Goal: Task Accomplishment & Management: Use online tool/utility

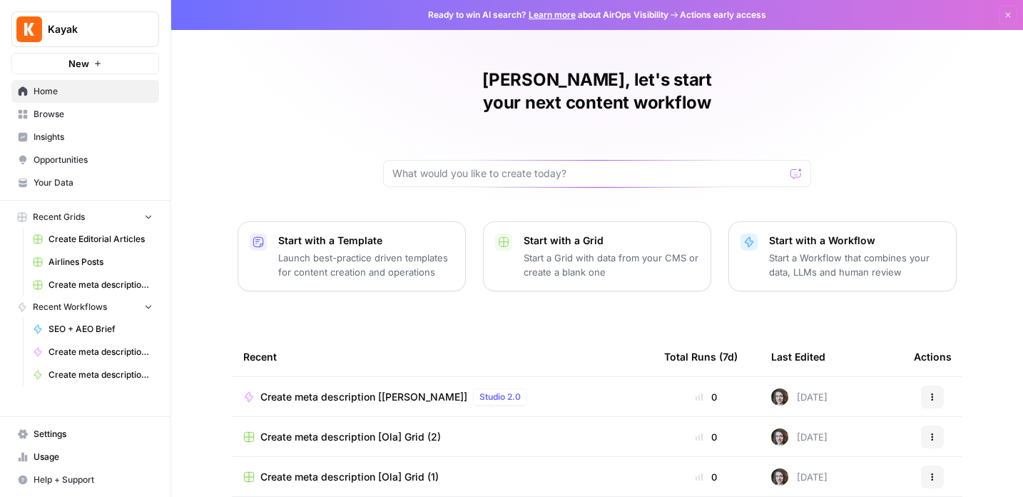
click at [42, 112] on span "Browse" at bounding box center [93, 114] width 119 height 13
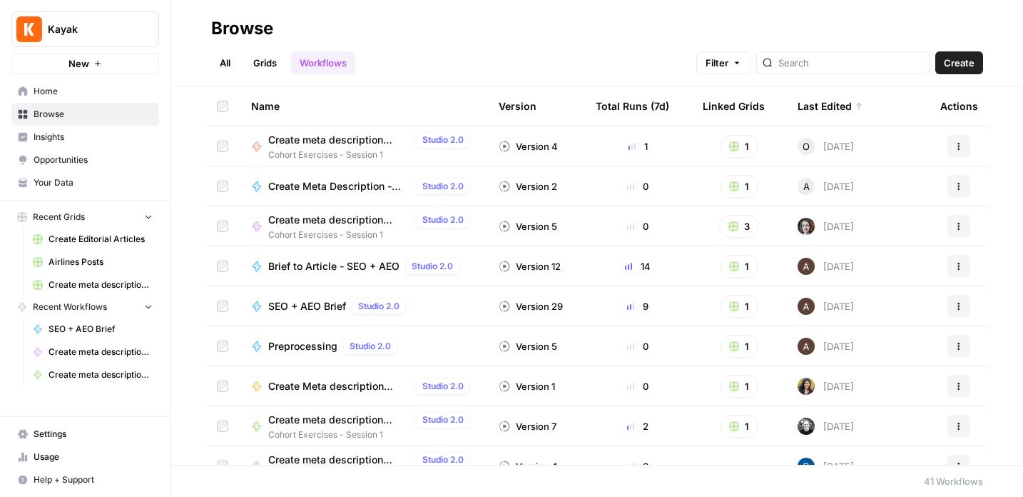
click at [345, 216] on span "Create meta description [[PERSON_NAME]]" at bounding box center [339, 220] width 142 height 14
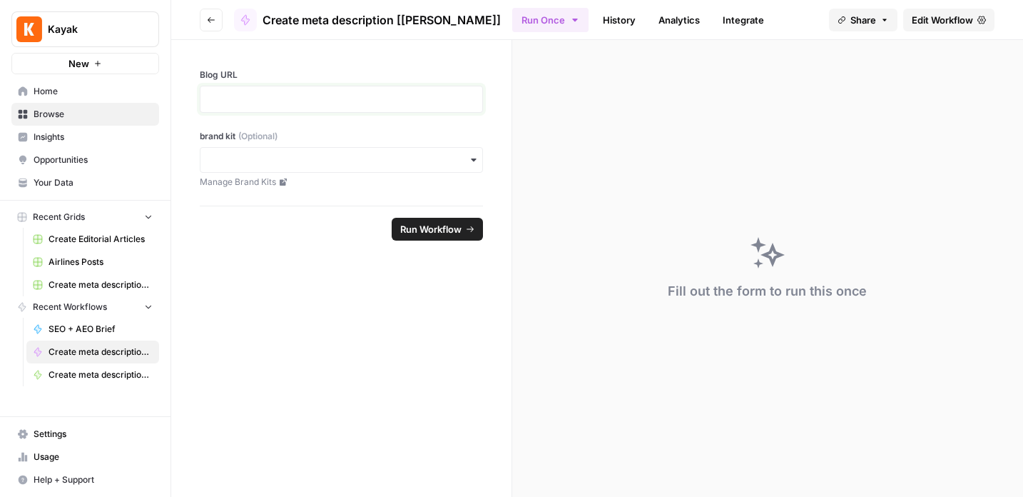
click at [333, 99] on p at bounding box center [341, 99] width 265 height 14
click at [460, 153] on input "brand kit (Optional)" at bounding box center [341, 160] width 265 height 14
click at [359, 196] on div "[EN-US] - Kayak" at bounding box center [342, 198] width 282 height 27
click at [293, 98] on p at bounding box center [341, 99] width 265 height 14
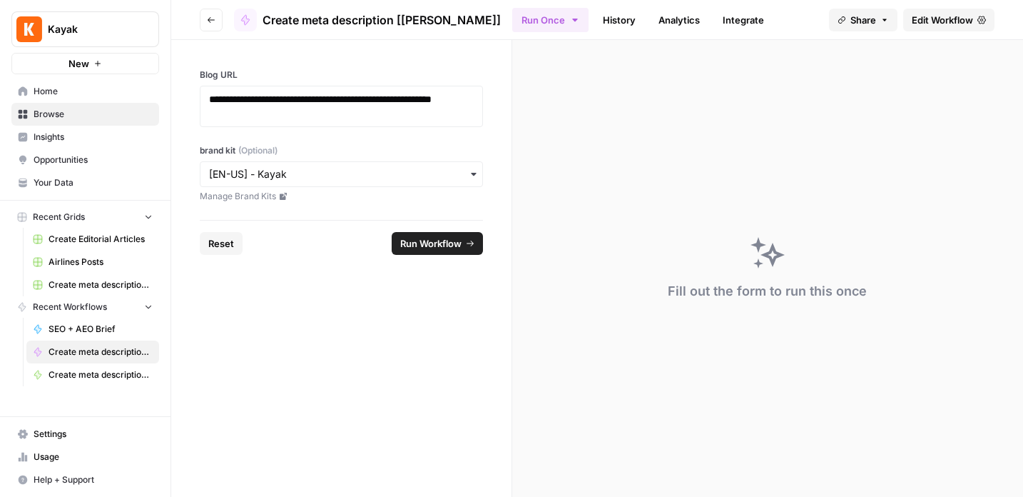
click at [435, 243] on span "Run Workflow" at bounding box center [430, 243] width 61 height 14
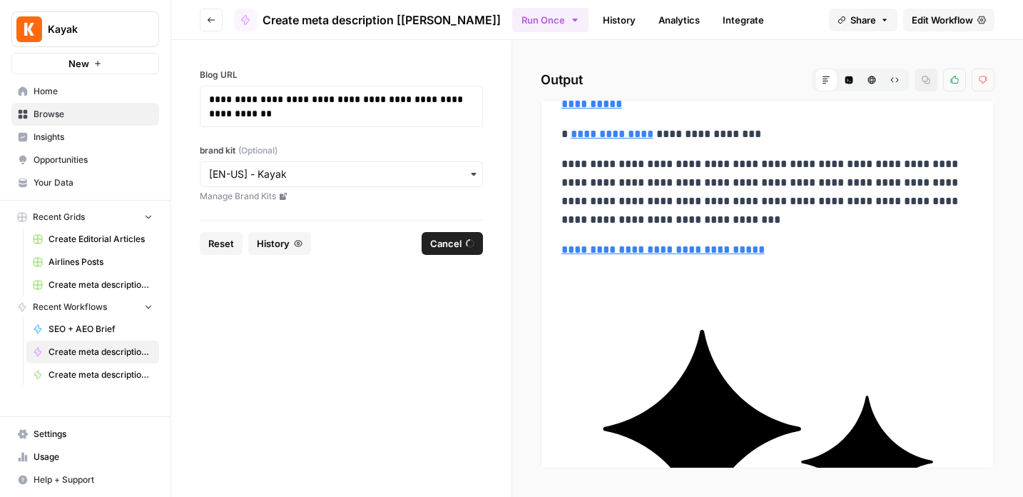
scroll to position [955, 0]
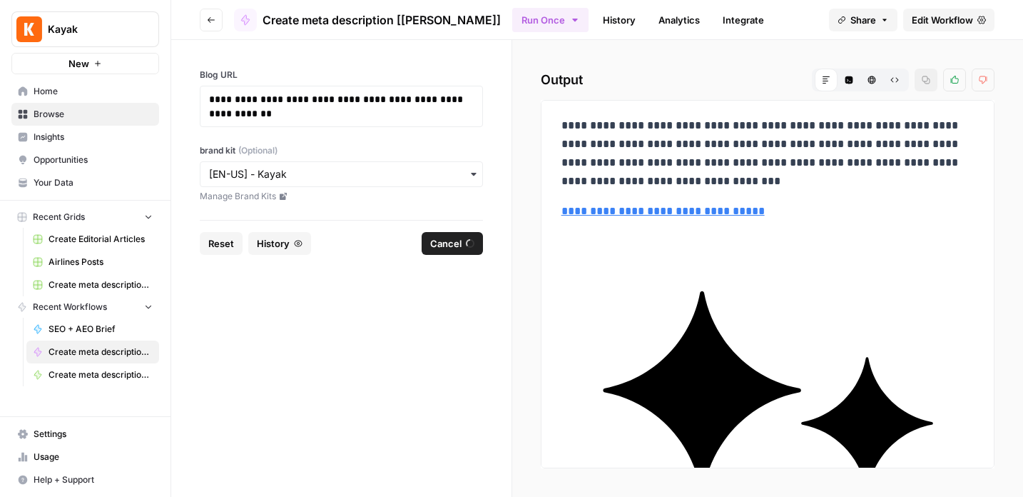
click at [268, 18] on span "Create meta description [[PERSON_NAME]]" at bounding box center [382, 19] width 238 height 17
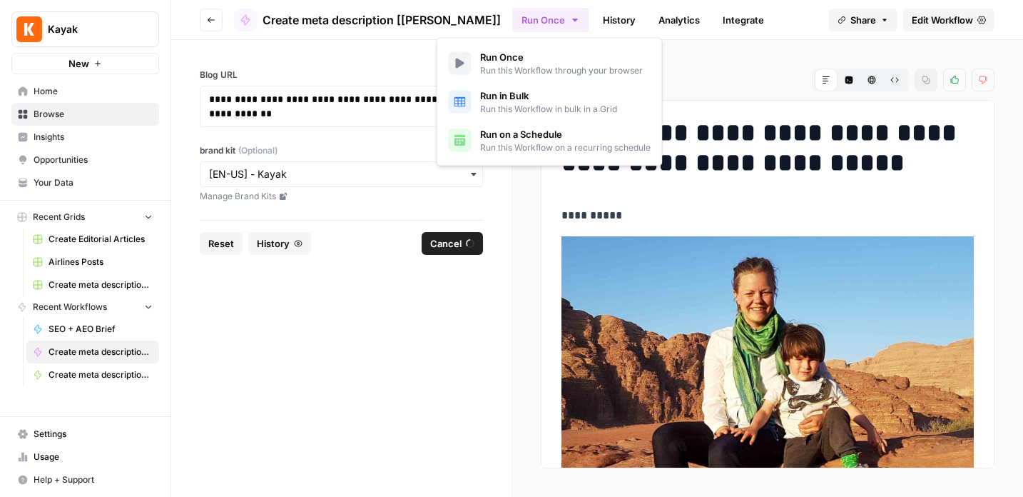
click at [572, 19] on icon "button" at bounding box center [574, 20] width 5 height 3
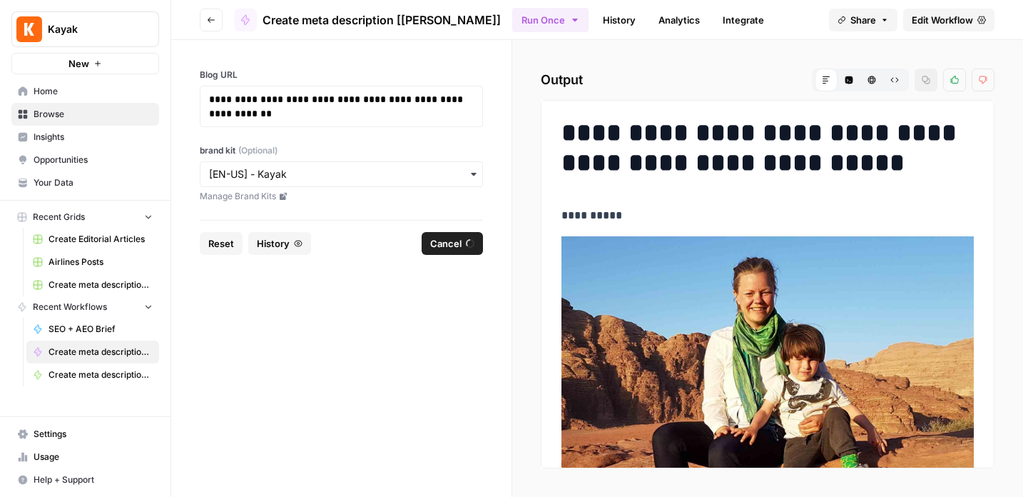
click at [757, 17] on div "Run Once History Analytics Integrate" at bounding box center [664, 20] width 305 height 28
click at [936, 15] on span "Edit Workflow" at bounding box center [942, 20] width 61 height 14
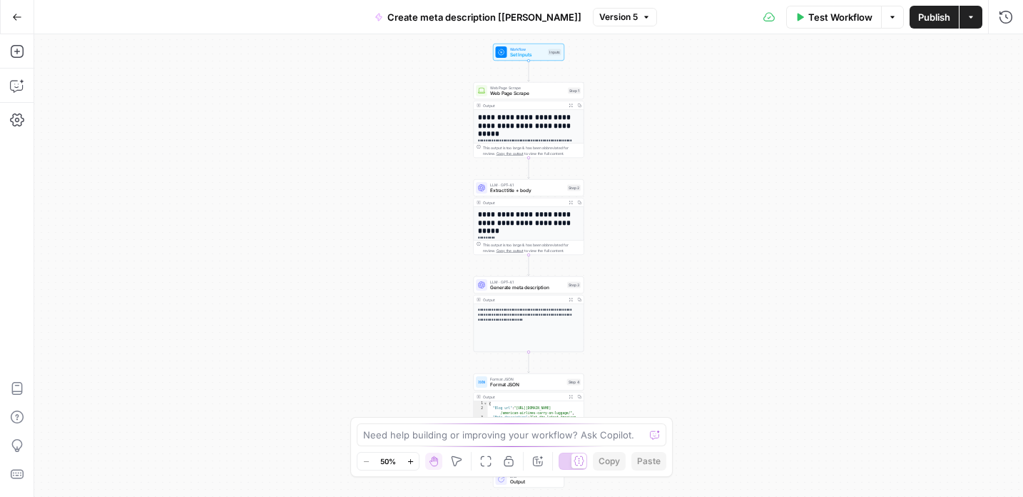
click at [621, 247] on div "**********" at bounding box center [528, 265] width 989 height 462
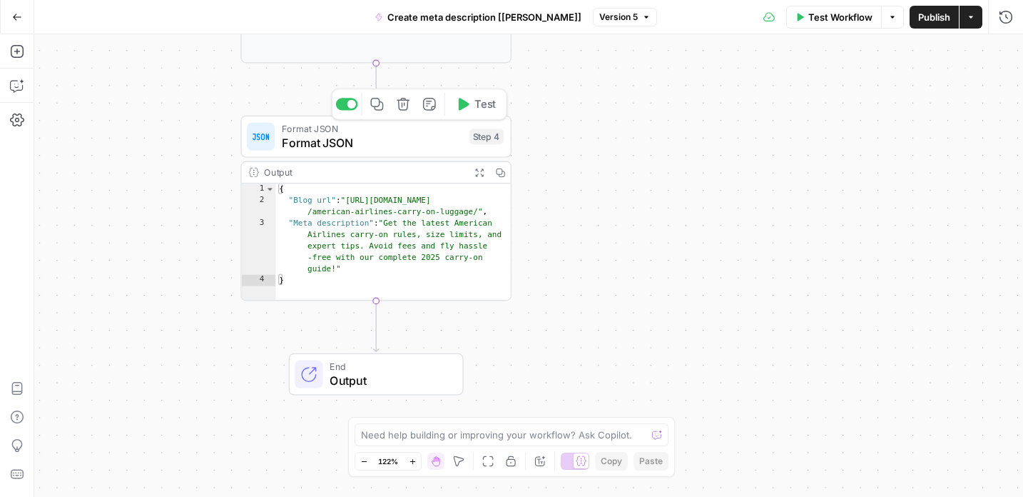
click at [388, 142] on span "Format JSON" at bounding box center [372, 142] width 181 height 17
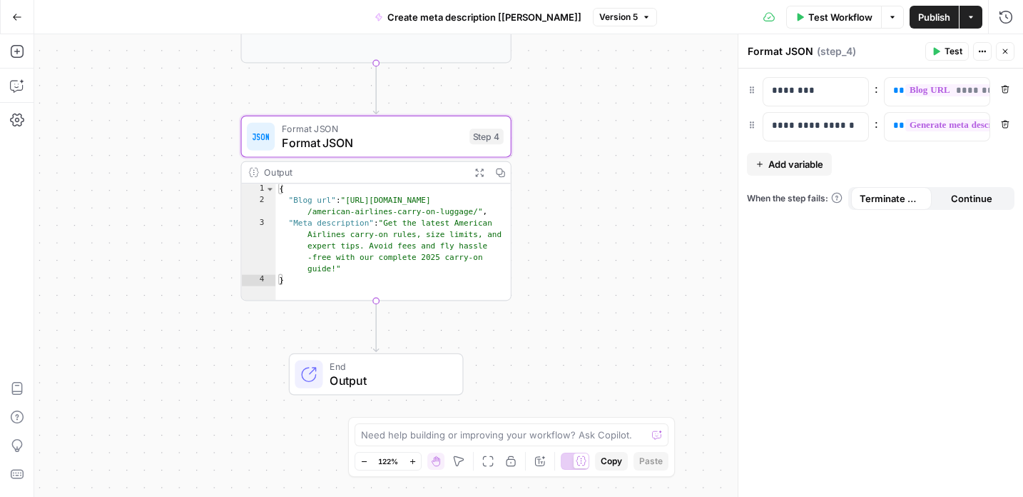
type textarea "**********"
click at [495, 193] on div "{ "Blog url" : "https://www.kayak.com/news /american-airlines-carry-on-luggage/…" at bounding box center [393, 253] width 236 height 141
click at [401, 166] on div "Output" at bounding box center [363, 173] width 199 height 14
click at [946, 47] on span "Test" at bounding box center [954, 51] width 18 height 13
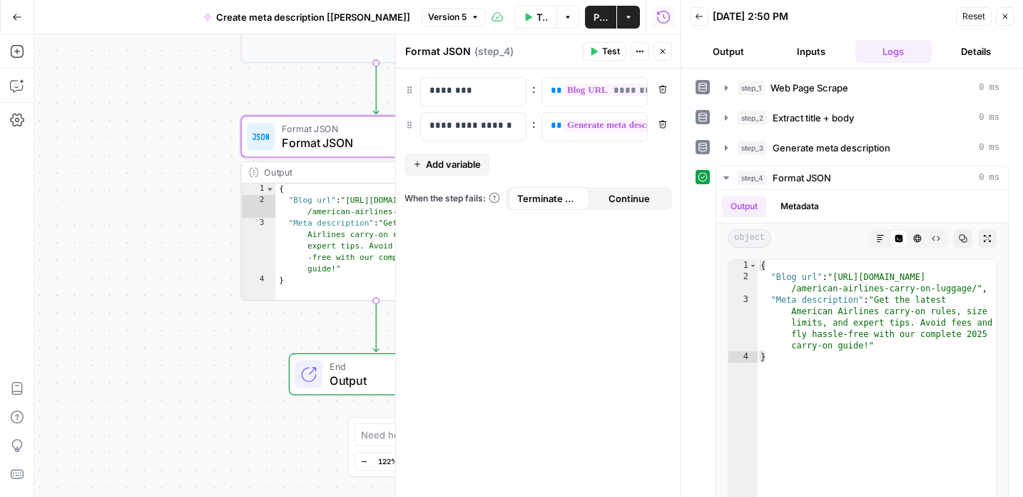
click at [698, 16] on icon "button" at bounding box center [699, 17] width 7 height 6
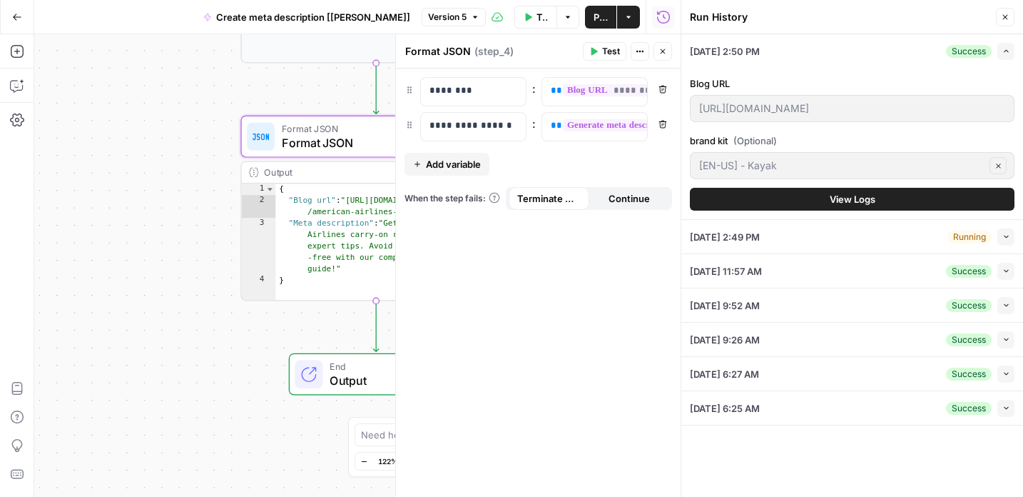
click at [597, 16] on span "Publish" at bounding box center [601, 17] width 14 height 14
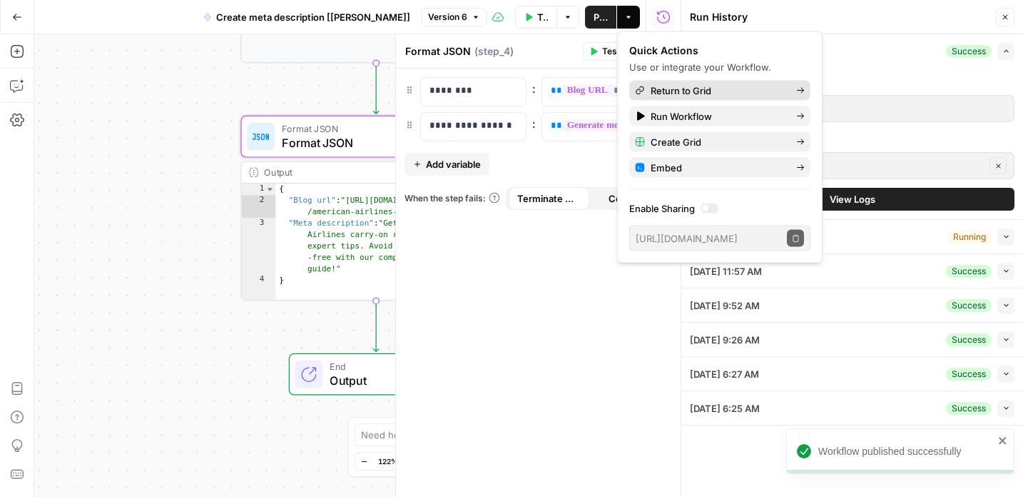
click at [697, 88] on span "Return to Grid" at bounding box center [718, 91] width 134 height 14
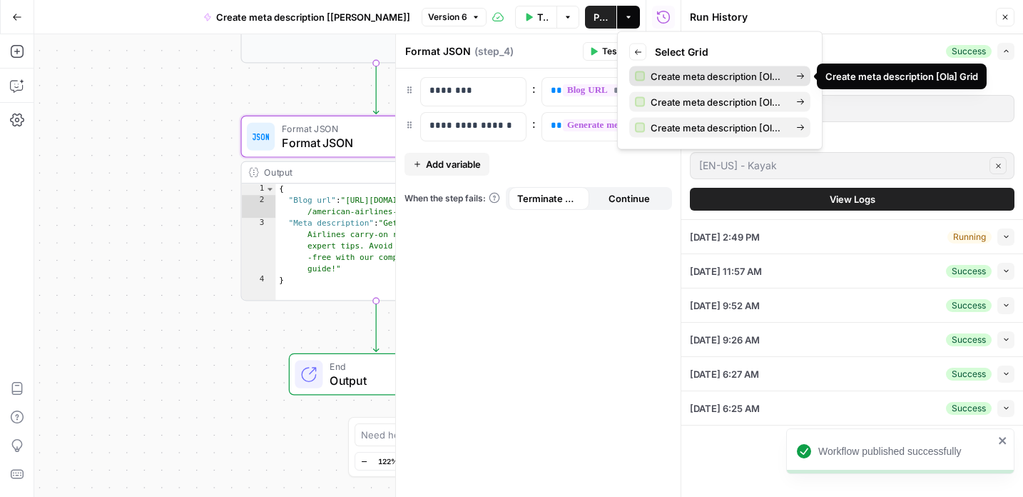
click at [698, 76] on span "Create meta description [Ola] Grid" at bounding box center [718, 76] width 134 height 14
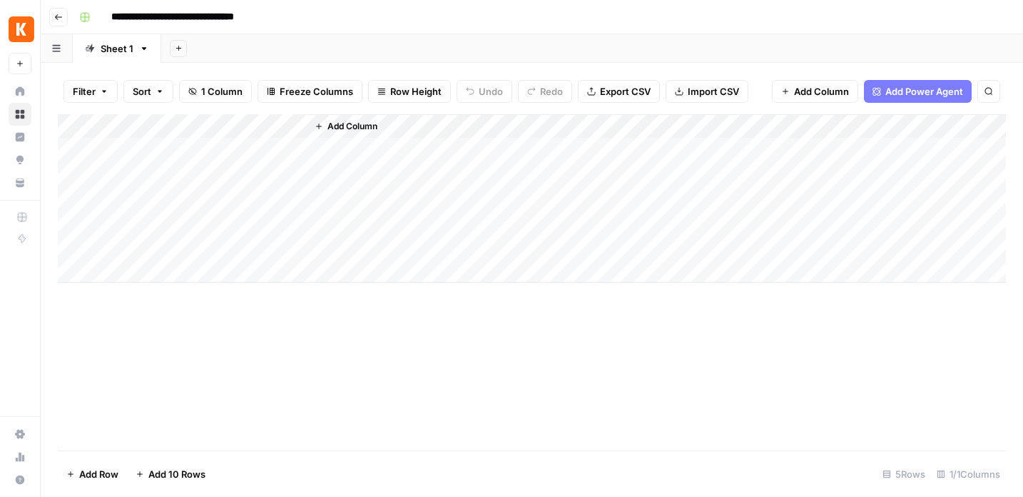
click at [121, 16] on input "**********" at bounding box center [194, 17] width 178 height 23
click at [84, 18] on icon "button" at bounding box center [85, 17] width 9 height 9
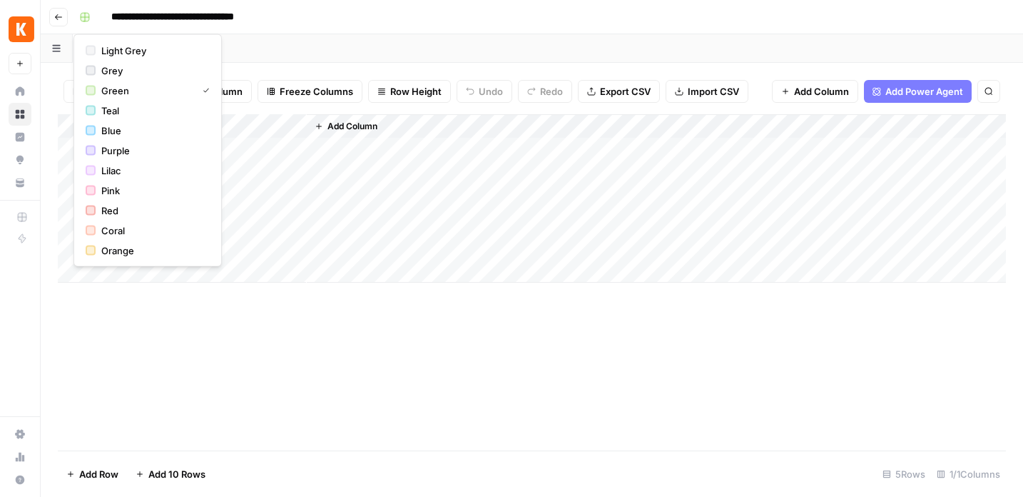
click at [58, 11] on button "Go back" at bounding box center [58, 17] width 19 height 19
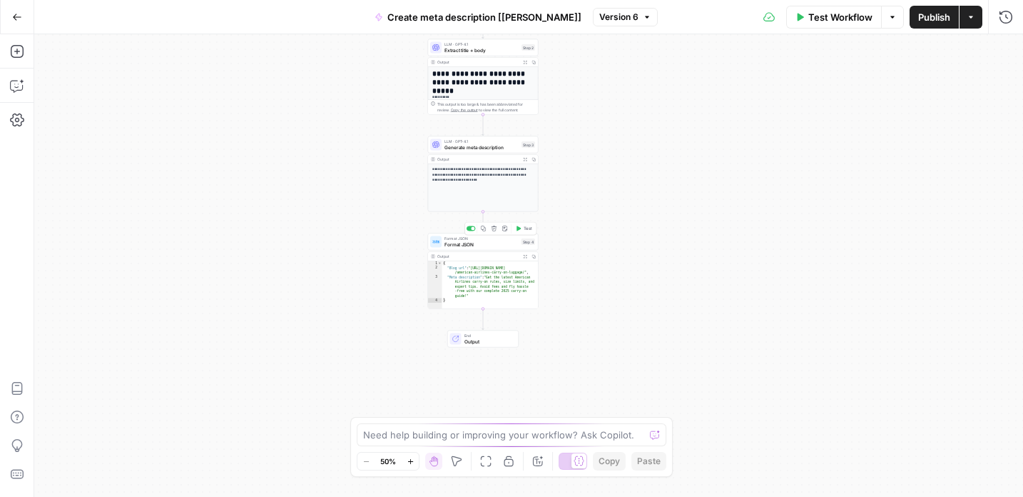
click at [486, 246] on span "Format JSON" at bounding box center [482, 244] width 74 height 7
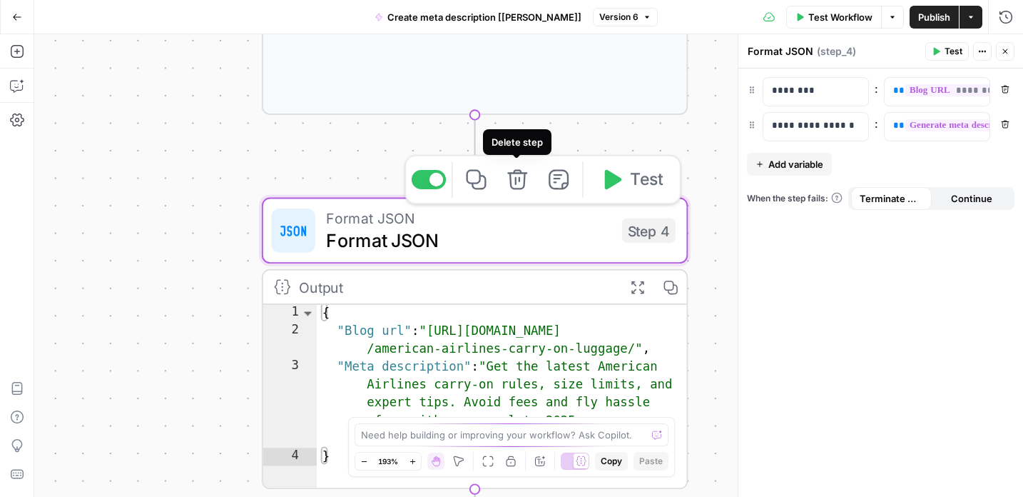
click at [519, 178] on icon "button" at bounding box center [517, 179] width 20 height 20
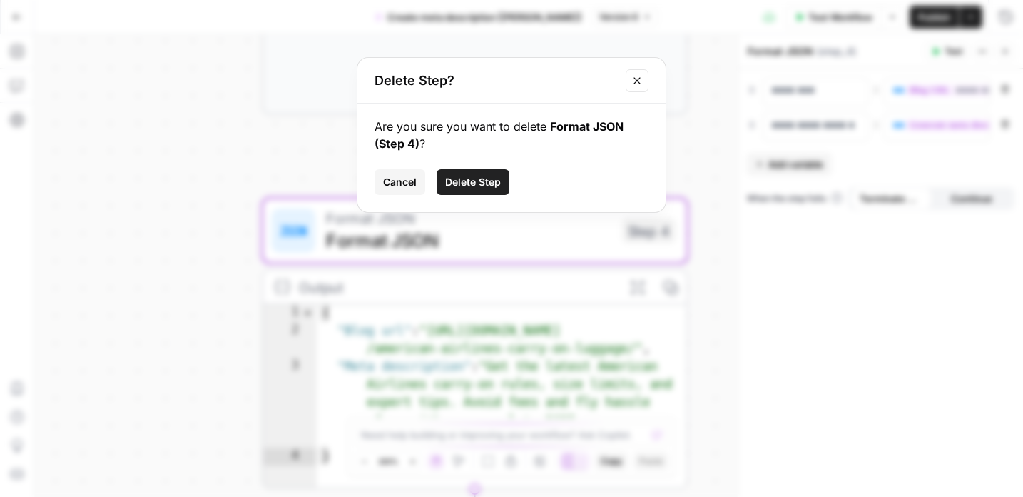
click at [461, 180] on span "Delete Step" at bounding box center [473, 182] width 56 height 14
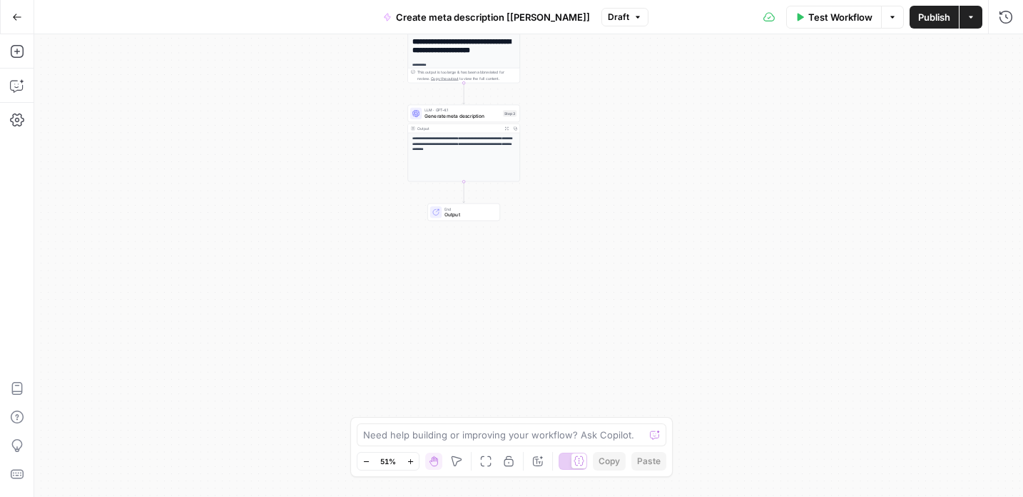
click at [829, 11] on span "Test Workflow" at bounding box center [841, 17] width 64 height 14
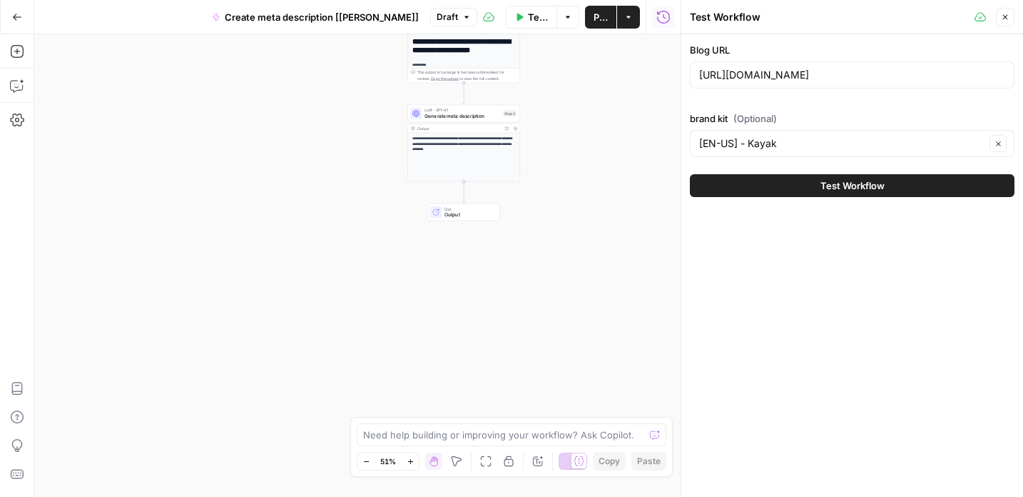
click at [778, 185] on button "Test Workflow" at bounding box center [852, 185] width 325 height 23
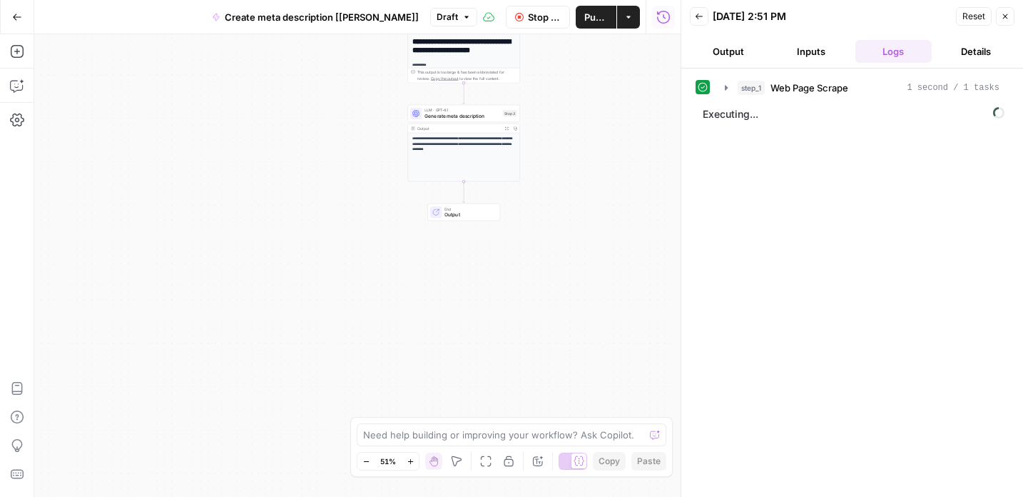
click at [808, 48] on button "Inputs" at bounding box center [811, 51] width 77 height 23
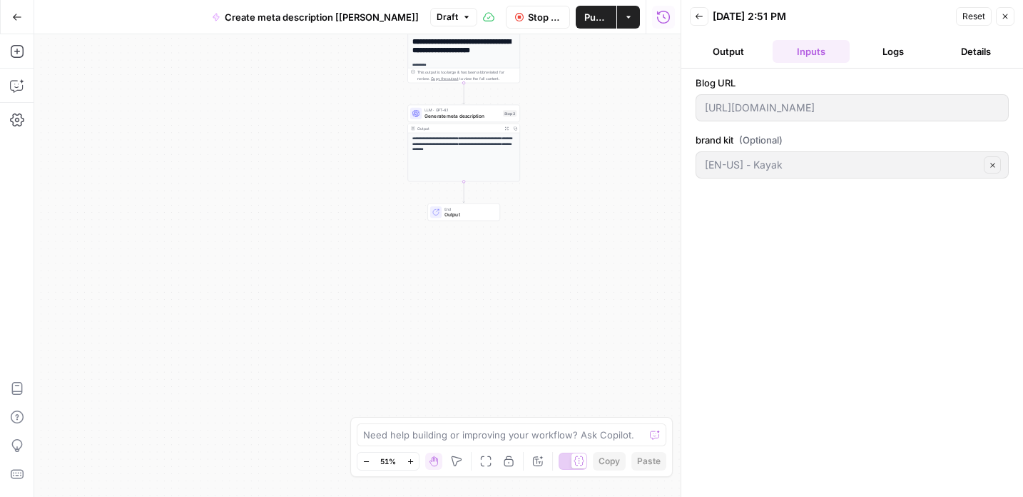
click at [734, 50] on button "Output" at bounding box center [728, 51] width 77 height 23
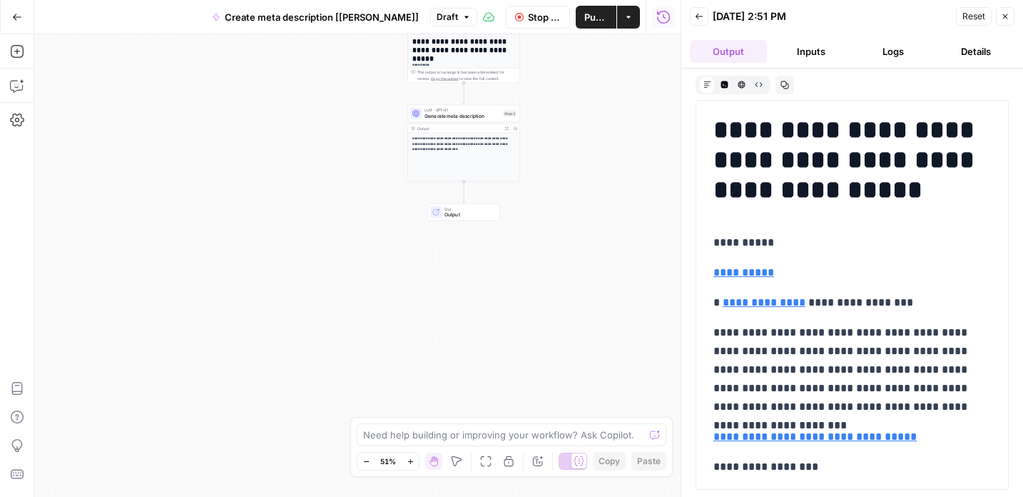
click at [898, 49] on button "Logs" at bounding box center [894, 51] width 77 height 23
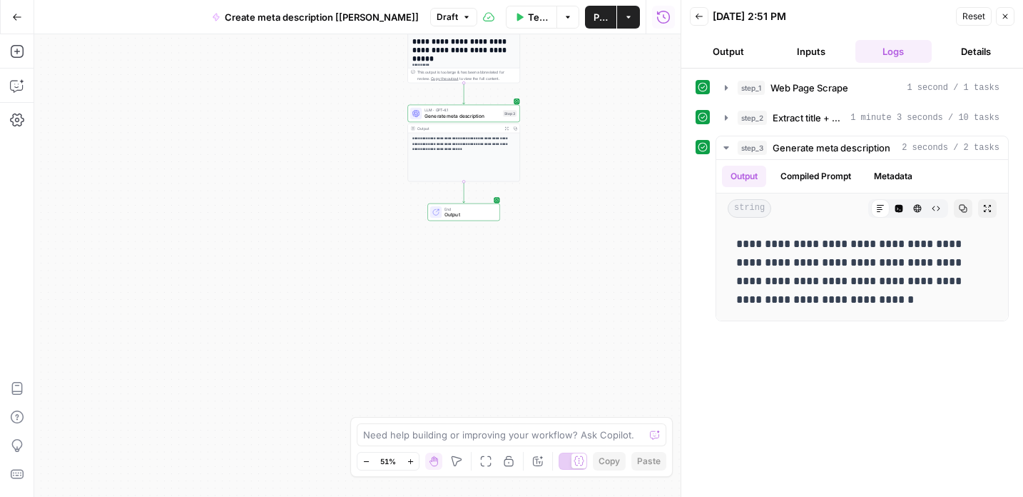
click at [463, 189] on icon "Edge from step_3 to end" at bounding box center [464, 191] width 2 height 21
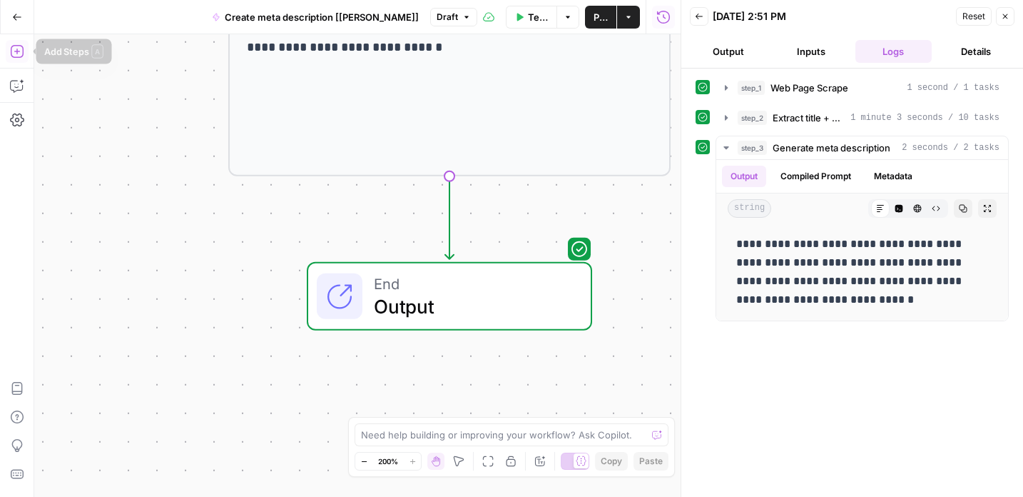
click at [15, 51] on icon "button" at bounding box center [16, 51] width 13 height 13
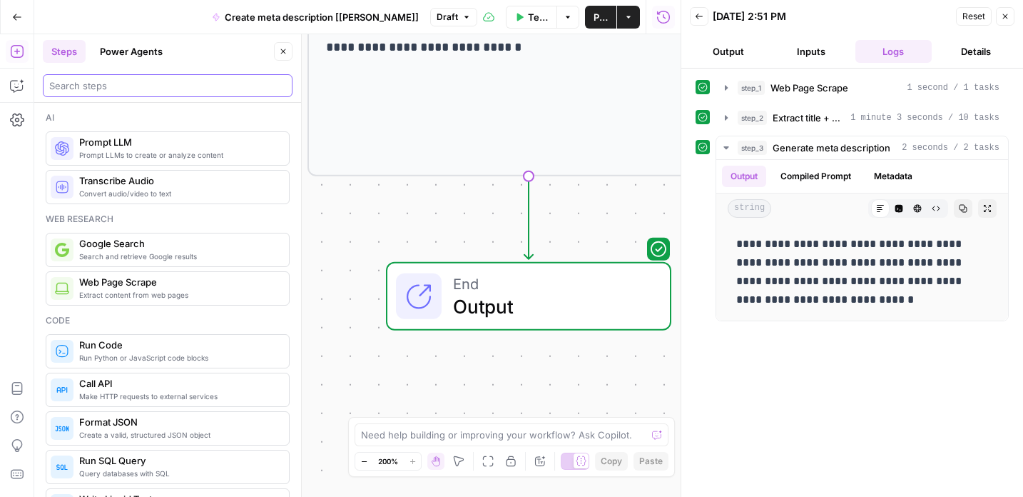
click at [68, 83] on input "search" at bounding box center [167, 86] width 237 height 14
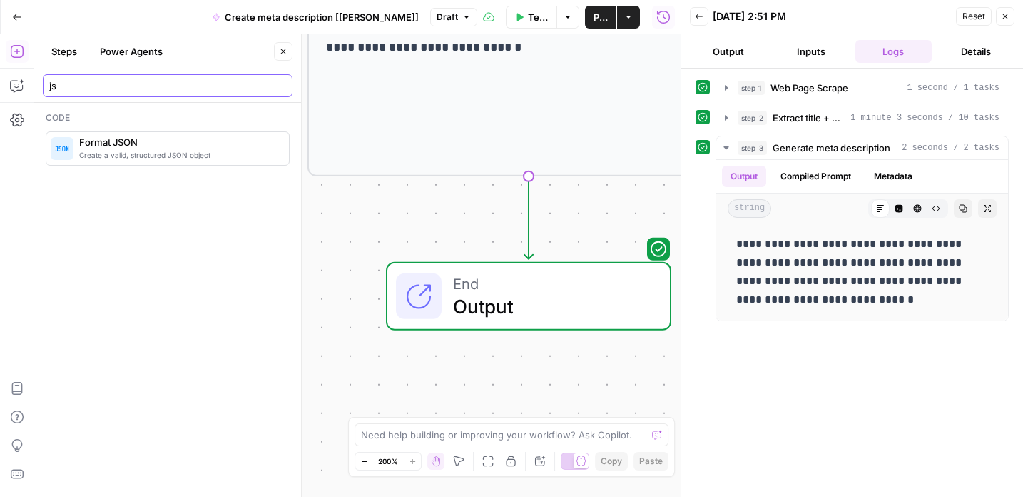
type input "js"
click at [118, 153] on span "Create a valid, structured JSON object" at bounding box center [178, 154] width 198 height 11
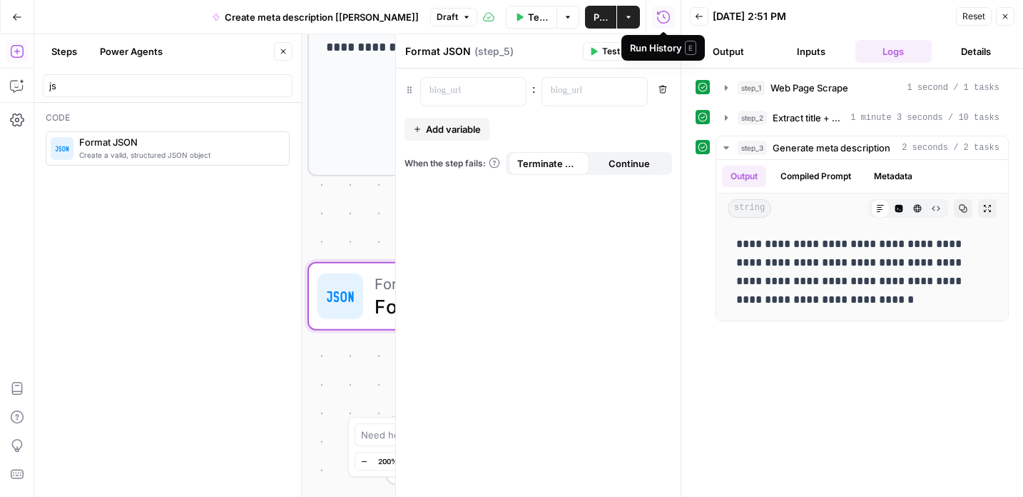
click at [667, 56] on div "Run History E" at bounding box center [664, 48] width 84 height 26
click at [663, 53] on icon "button" at bounding box center [663, 51] width 9 height 9
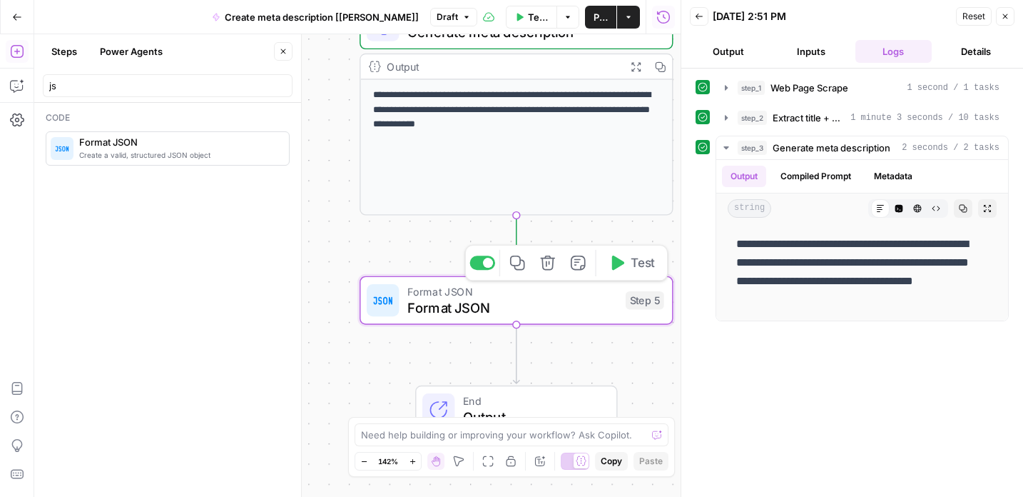
click at [518, 308] on span "Format JSON" at bounding box center [513, 307] width 211 height 20
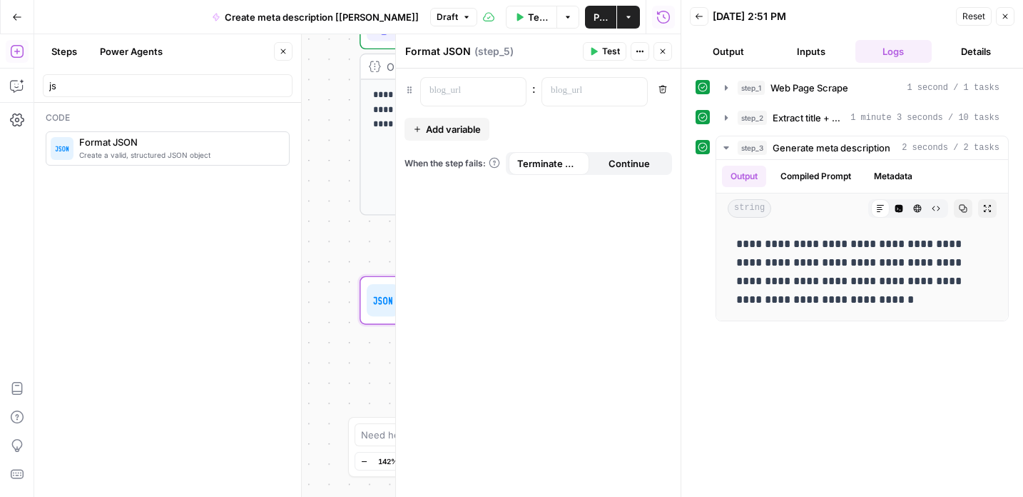
click at [661, 54] on icon "button" at bounding box center [663, 51] width 9 height 9
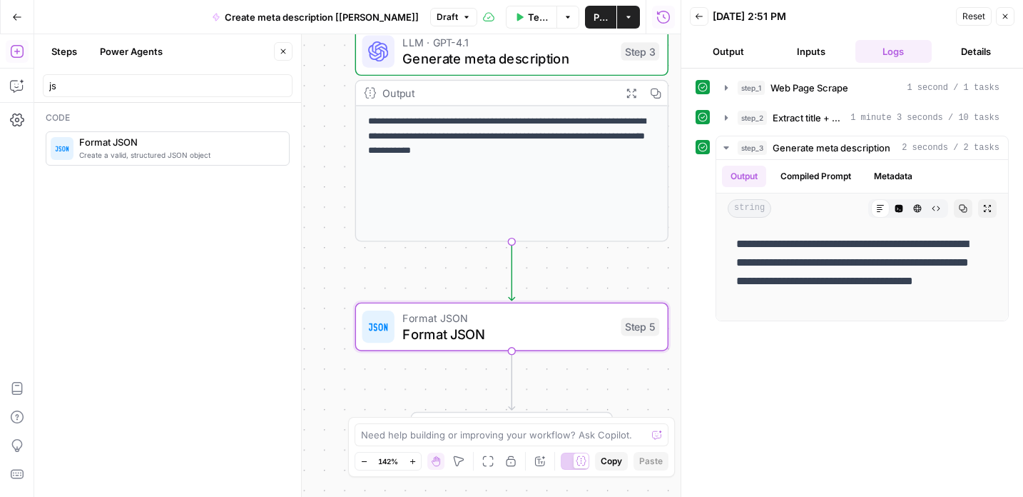
click at [1009, 14] on icon "button" at bounding box center [1005, 16] width 9 height 9
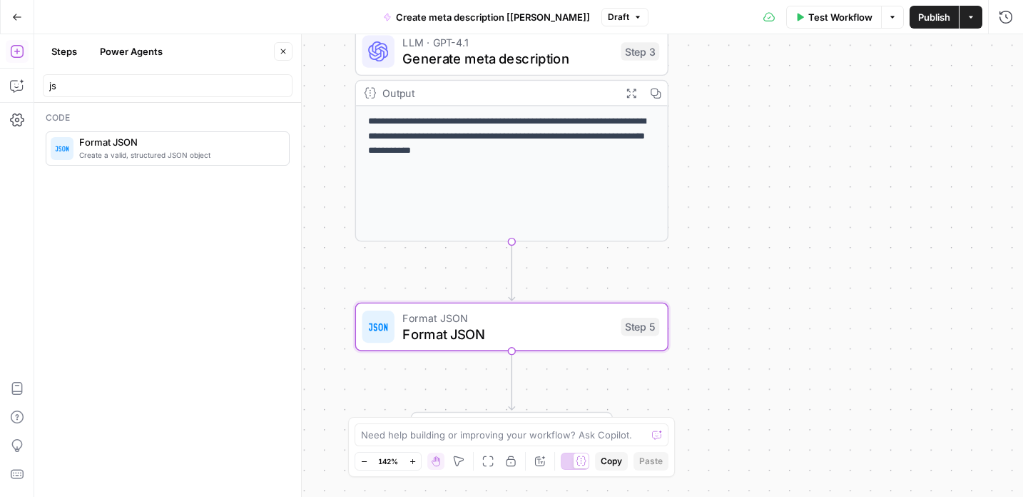
click at [800, 206] on div "**********" at bounding box center [528, 265] width 989 height 462
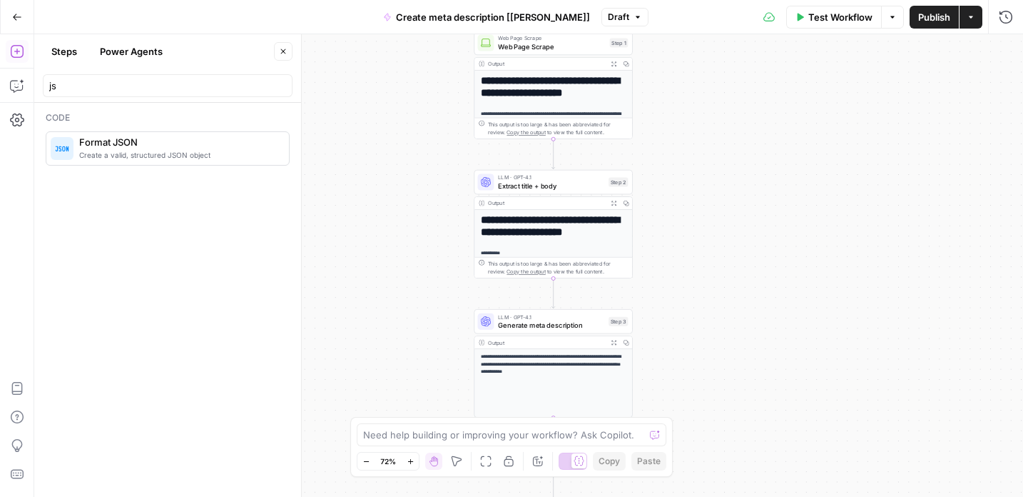
drag, startPoint x: 721, startPoint y: 98, endPoint x: 613, endPoint y: 301, distance: 229.6
click at [613, 302] on div "**********" at bounding box center [528, 265] width 989 height 462
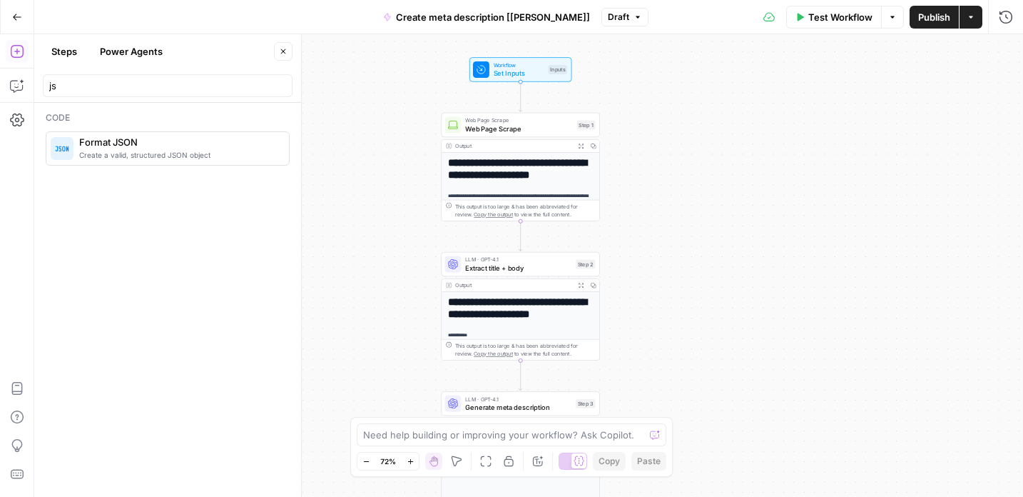
click at [521, 73] on span "Set Inputs" at bounding box center [519, 73] width 51 height 10
click at [1004, 49] on icon "button" at bounding box center [1005, 51] width 9 height 9
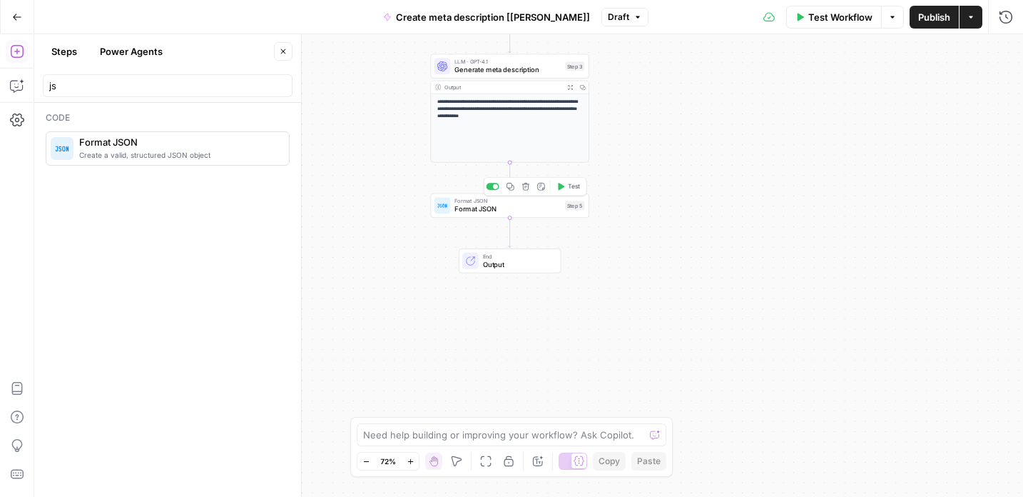
click at [506, 216] on div "Format JSON Format JSON Step 5 Copy step Delete step Add Note Test" at bounding box center [509, 205] width 158 height 24
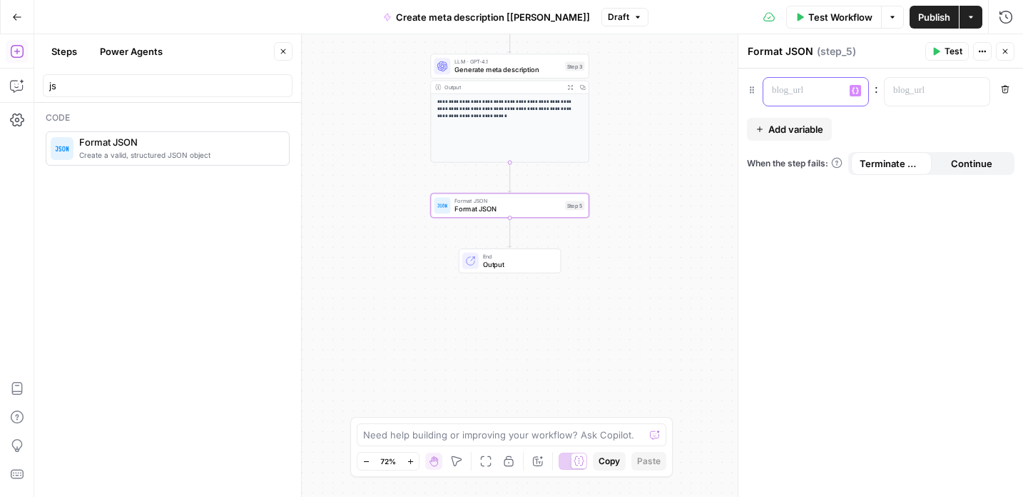
click at [808, 93] on p at bounding box center [804, 91] width 65 height 14
click at [796, 125] on span "Add variable" at bounding box center [796, 129] width 55 height 14
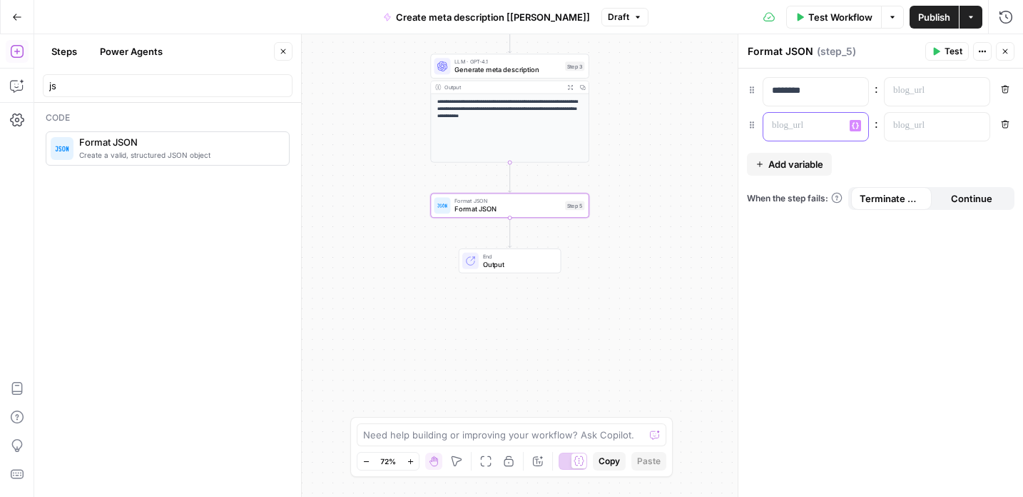
click at [813, 123] on p at bounding box center [804, 125] width 65 height 14
click at [860, 126] on button "Variables Menu" at bounding box center [855, 125] width 11 height 11
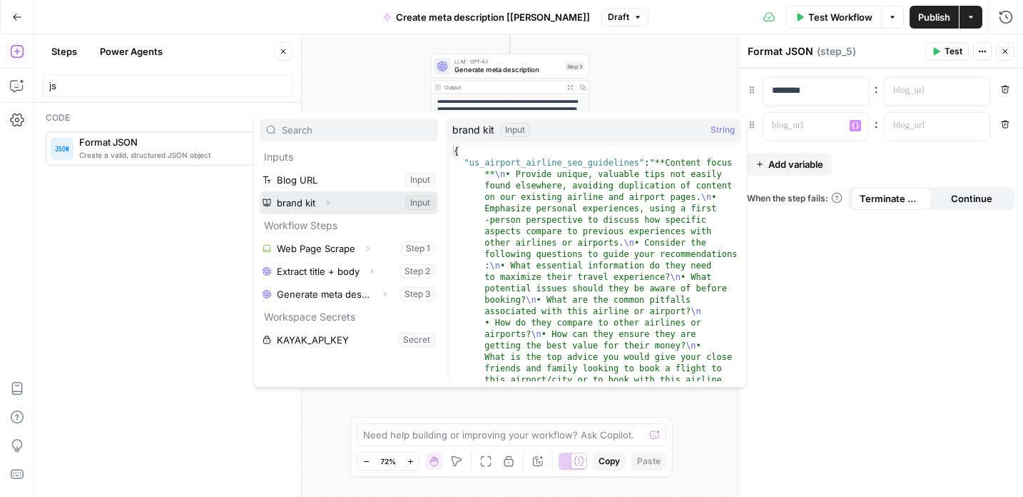
click at [340, 200] on button "Select variable brand kit" at bounding box center [349, 202] width 178 height 23
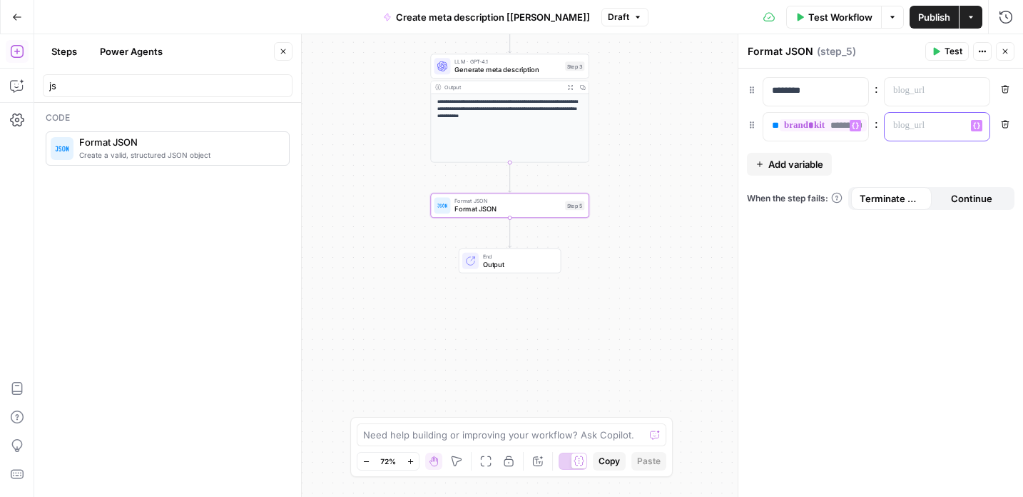
click at [941, 134] on div at bounding box center [926, 127] width 82 height 28
click at [981, 127] on button "Variables Menu" at bounding box center [976, 125] width 11 height 11
click at [902, 96] on p at bounding box center [926, 91] width 65 height 14
click at [859, 126] on button "Variables Menu" at bounding box center [855, 125] width 11 height 11
drag, startPoint x: 825, startPoint y: 130, endPoint x: 767, endPoint y: 128, distance: 58.6
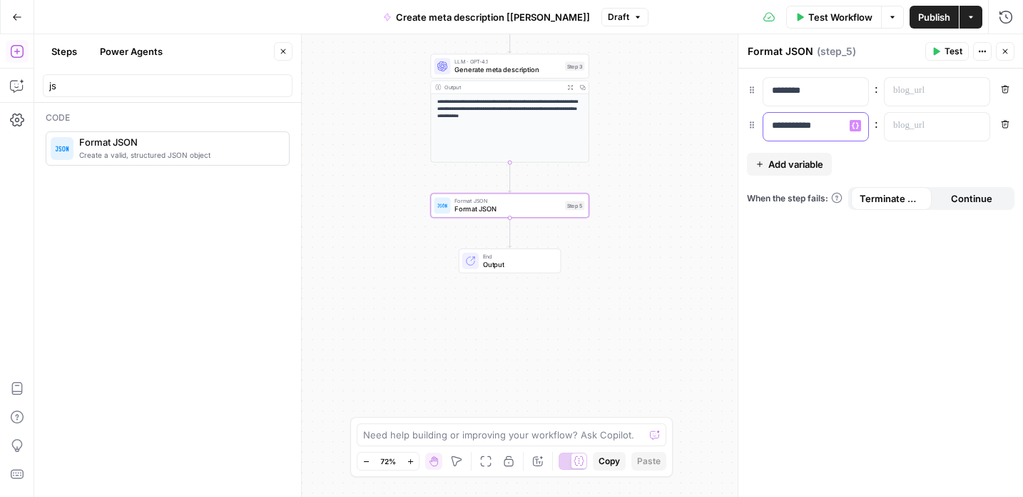
click at [767, 128] on div "**********" at bounding box center [805, 127] width 82 height 28
click at [919, 85] on p at bounding box center [926, 91] width 65 height 14
click at [979, 91] on icon "button" at bounding box center [977, 90] width 7 height 7
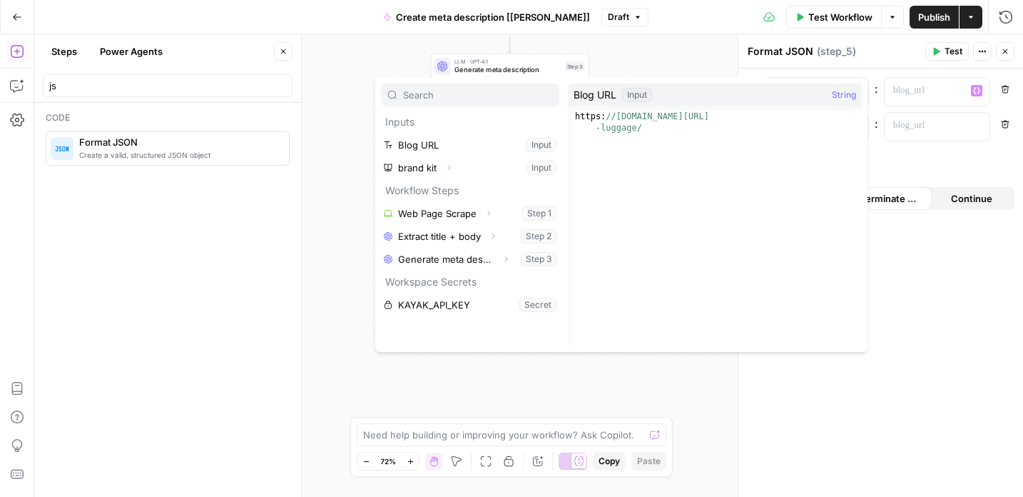
type textarea "**********"
click at [624, 118] on div "https: //www.kayak.com/news/american-airlines-carry-on -luggage/" at bounding box center [717, 251] width 290 height 281
click at [590, 95] on span "Blog URL" at bounding box center [595, 95] width 43 height 14
click at [445, 144] on button "Select variable Blog URL" at bounding box center [470, 144] width 178 height 23
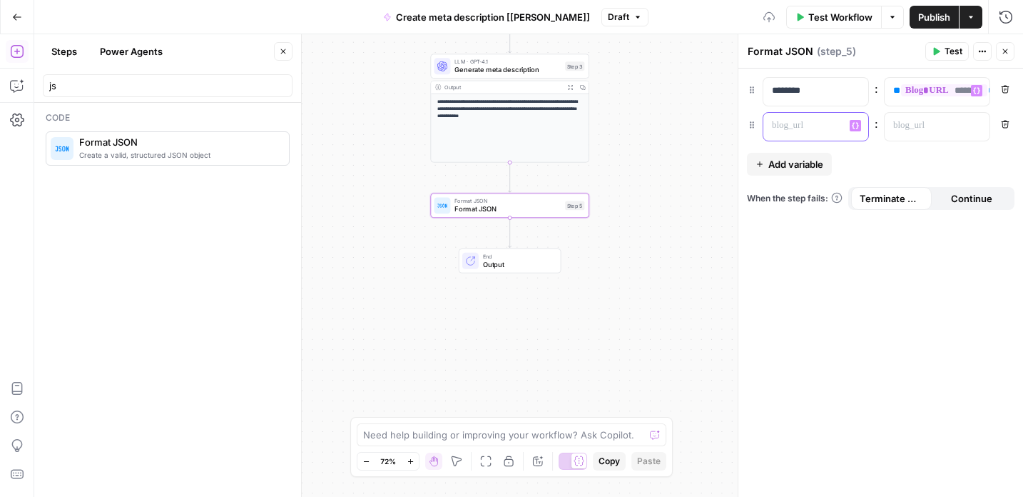
click at [812, 124] on p at bounding box center [804, 125] width 65 height 14
click at [976, 128] on icon "button" at bounding box center [977, 125] width 7 height 7
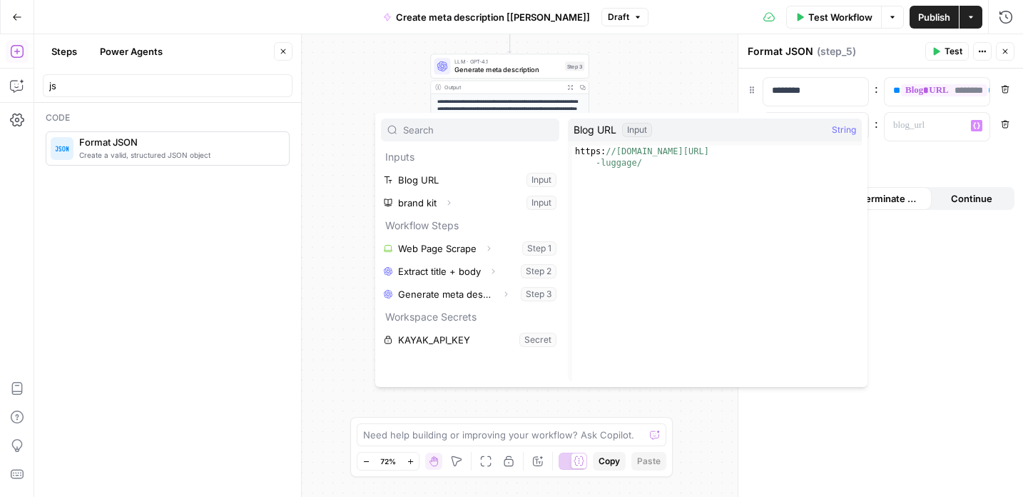
click at [475, 131] on input "text" at bounding box center [478, 130] width 150 height 14
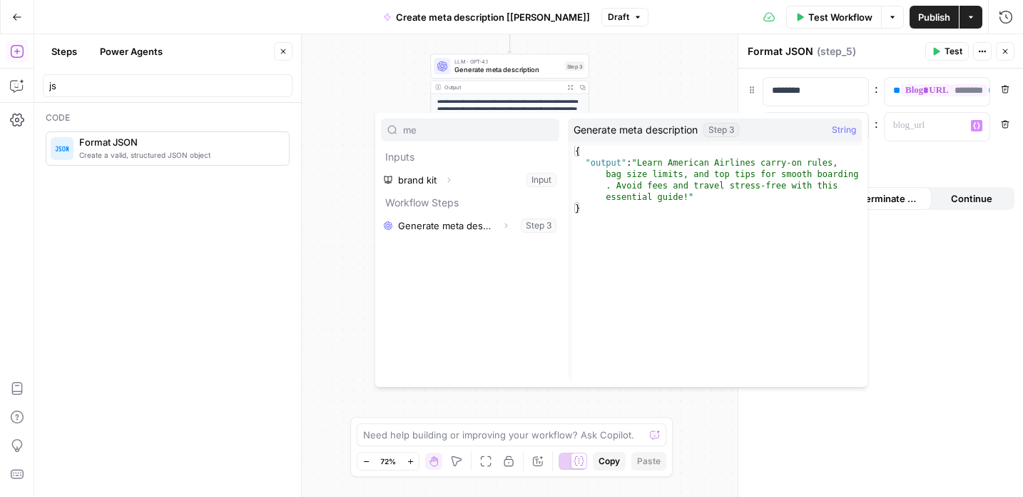
type input "me"
click at [876, 108] on div "**********" at bounding box center [881, 109] width 268 height 64
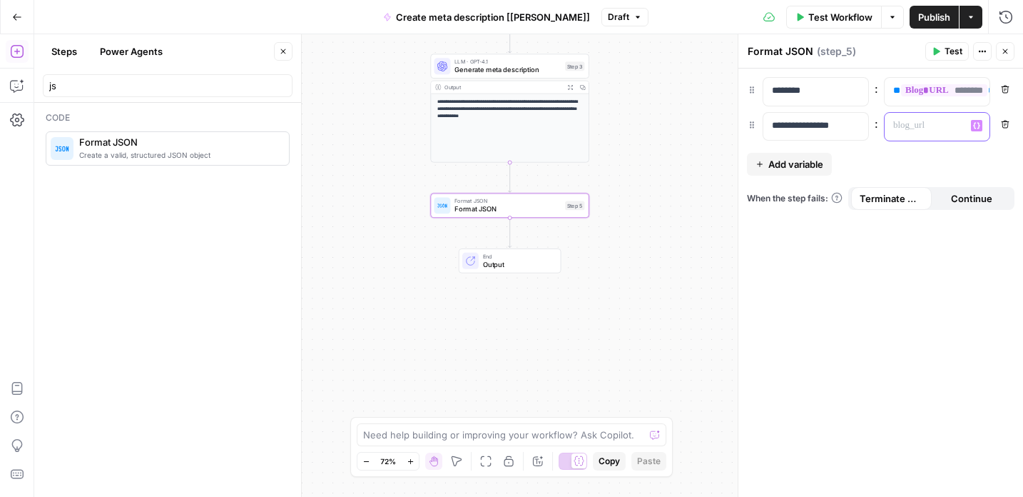
click at [924, 126] on p at bounding box center [926, 125] width 65 height 14
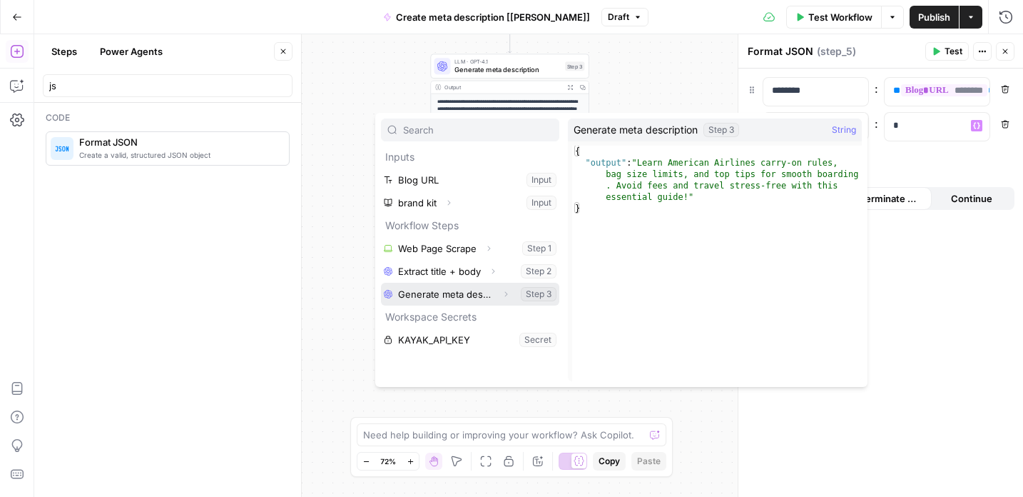
click at [476, 292] on button "Select variable Generate meta description" at bounding box center [470, 294] width 178 height 23
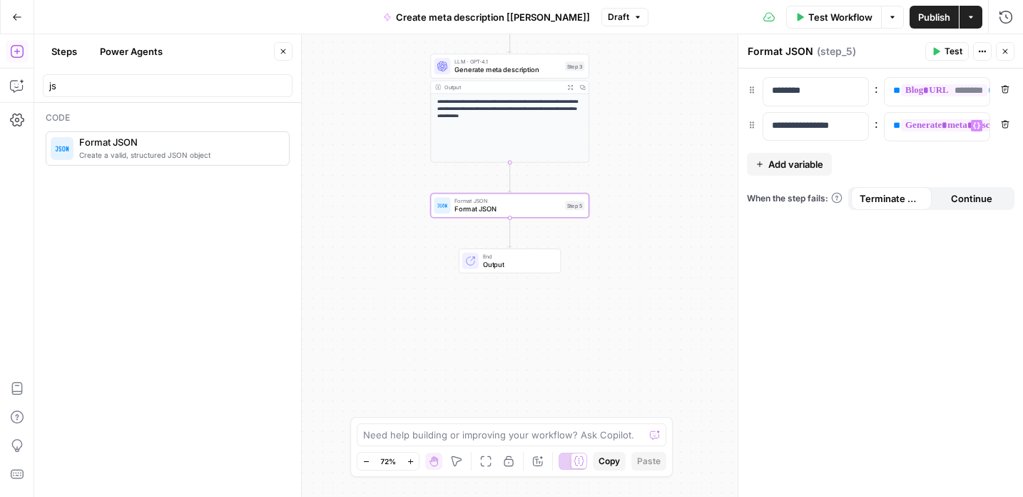
click at [949, 49] on span "Test" at bounding box center [954, 51] width 18 height 13
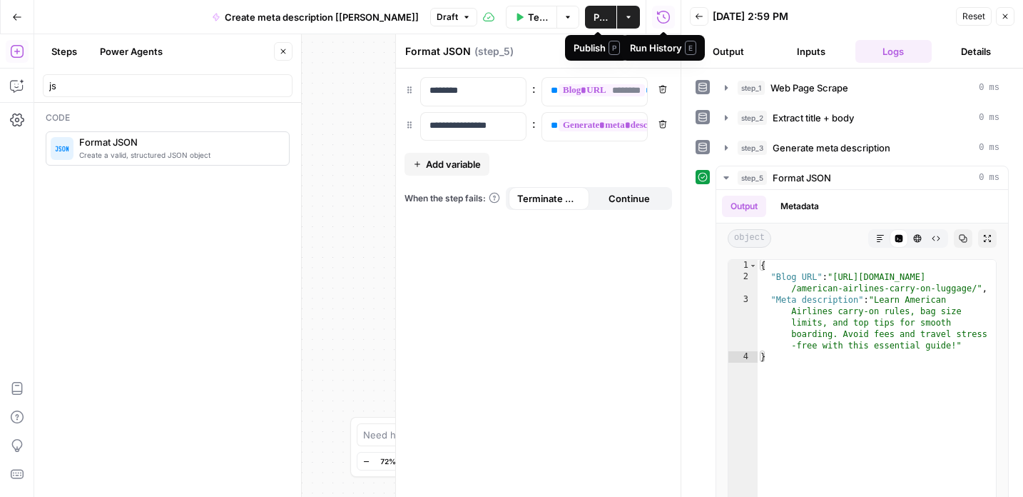
click at [594, 14] on span "Publish" at bounding box center [601, 17] width 14 height 14
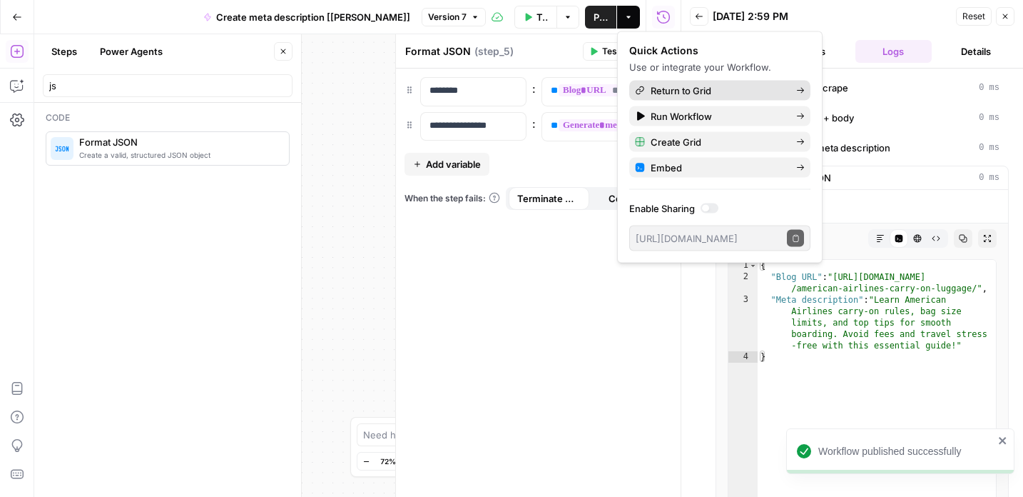
click at [750, 89] on span "Return to Grid" at bounding box center [718, 91] width 134 height 14
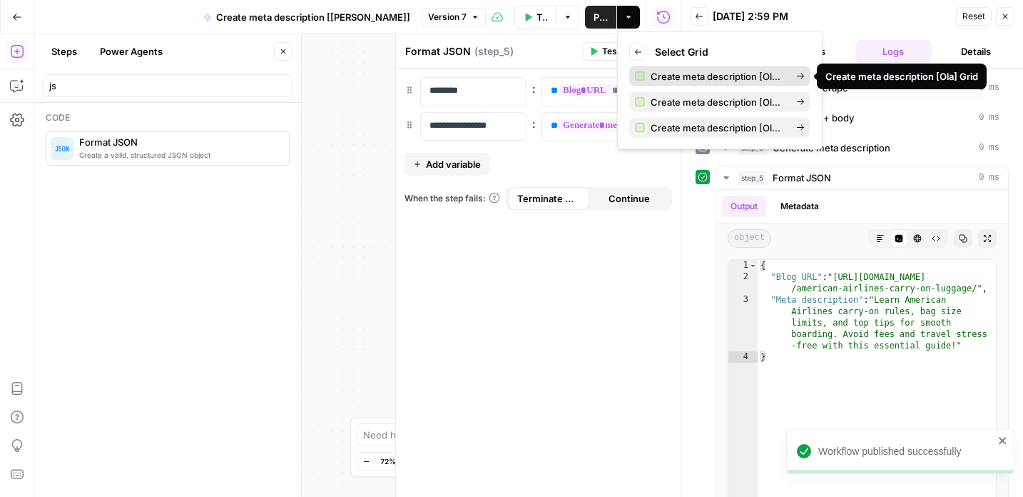
click at [723, 75] on span "Create meta description [Ola] Grid" at bounding box center [718, 76] width 134 height 14
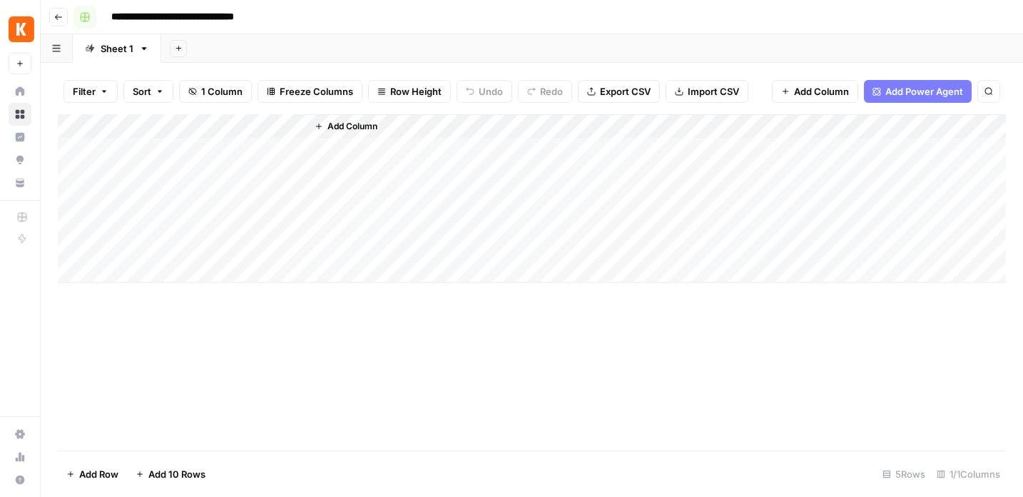
click at [85, 15] on rect "button" at bounding box center [85, 17] width 9 height 9
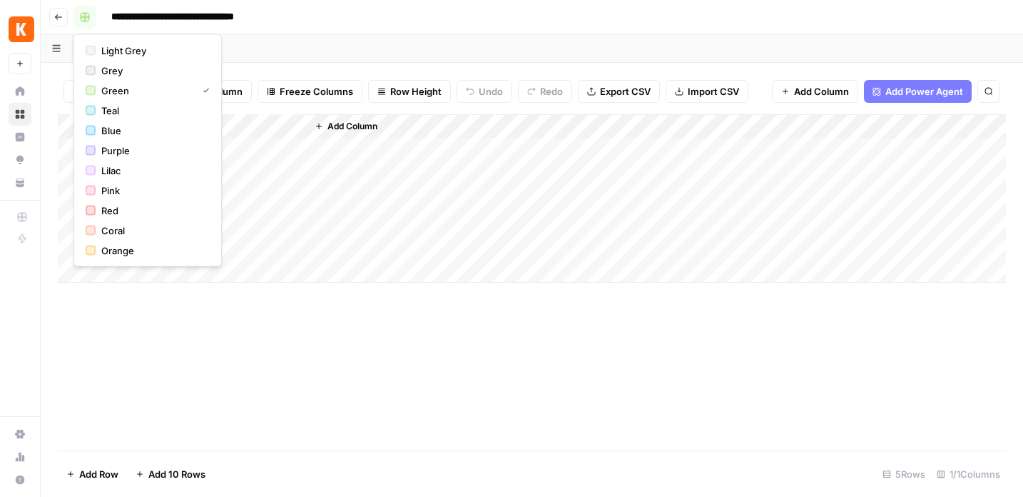
click at [89, 14] on icon "button" at bounding box center [85, 17] width 10 height 10
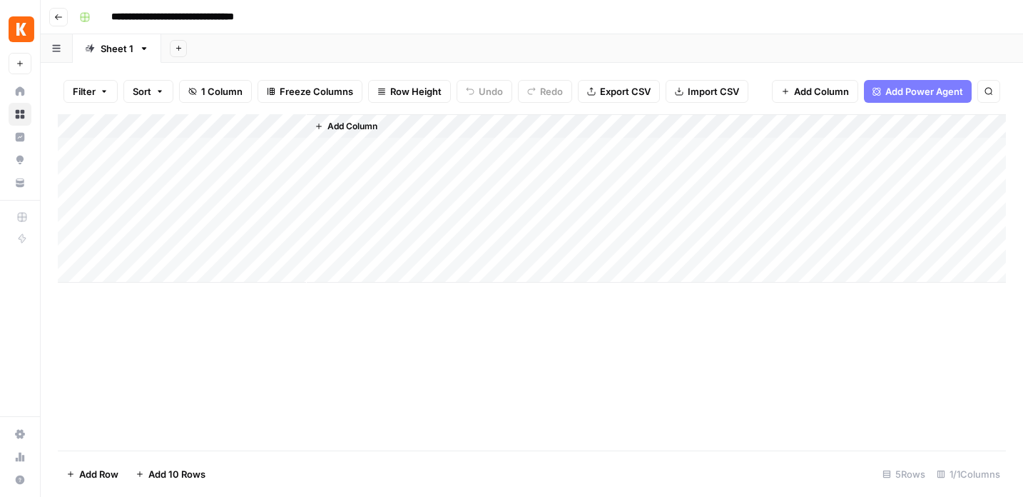
click at [59, 16] on icon "button" at bounding box center [58, 17] width 9 height 9
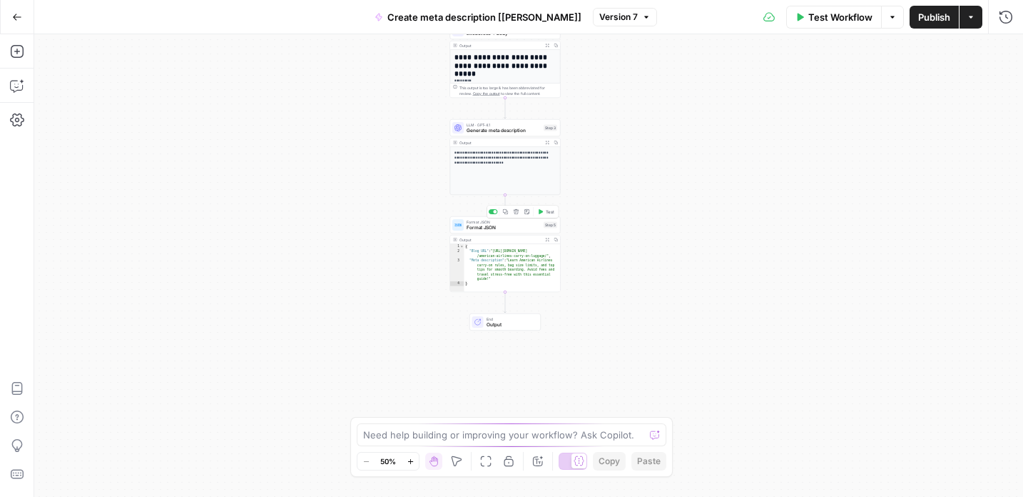
click at [515, 230] on span "Format JSON" at bounding box center [504, 227] width 74 height 7
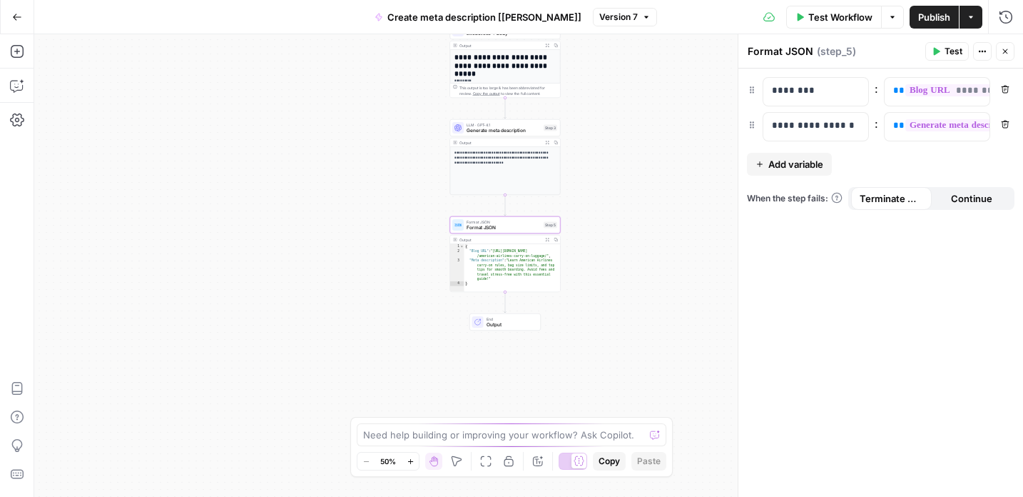
click at [931, 18] on span "Publish" at bounding box center [935, 17] width 32 height 14
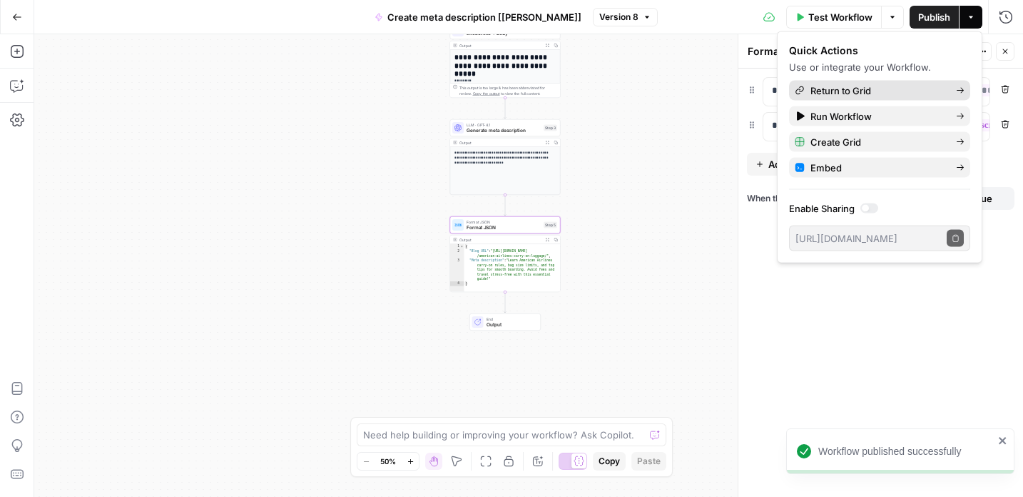
click at [963, 90] on icon "button" at bounding box center [960, 91] width 7 height 6
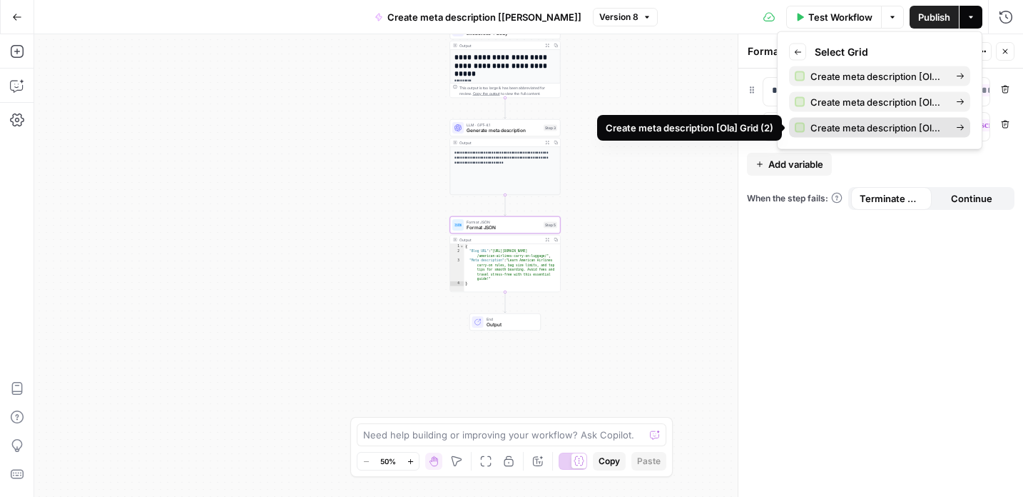
click at [914, 125] on span "Create meta description [Ola] Grid (2)" at bounding box center [878, 128] width 134 height 14
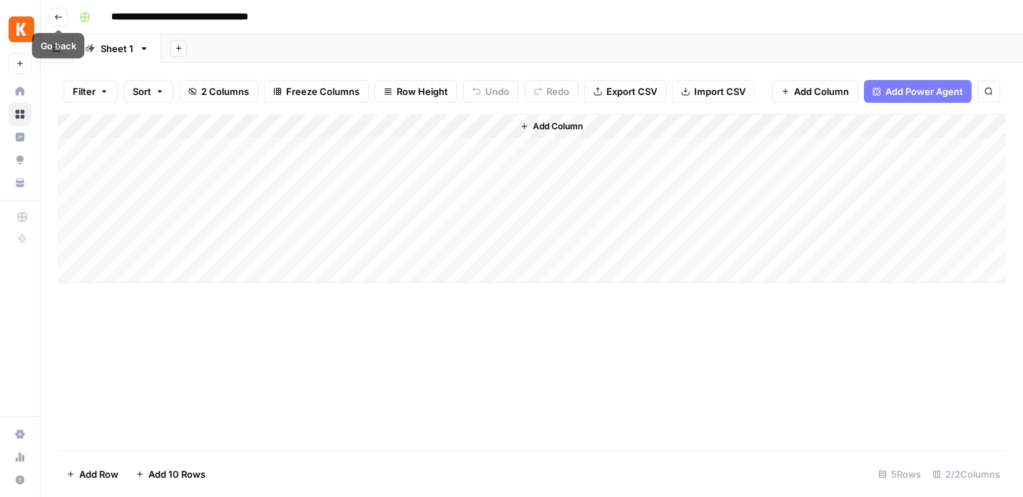
click at [54, 16] on icon "button" at bounding box center [58, 17] width 9 height 9
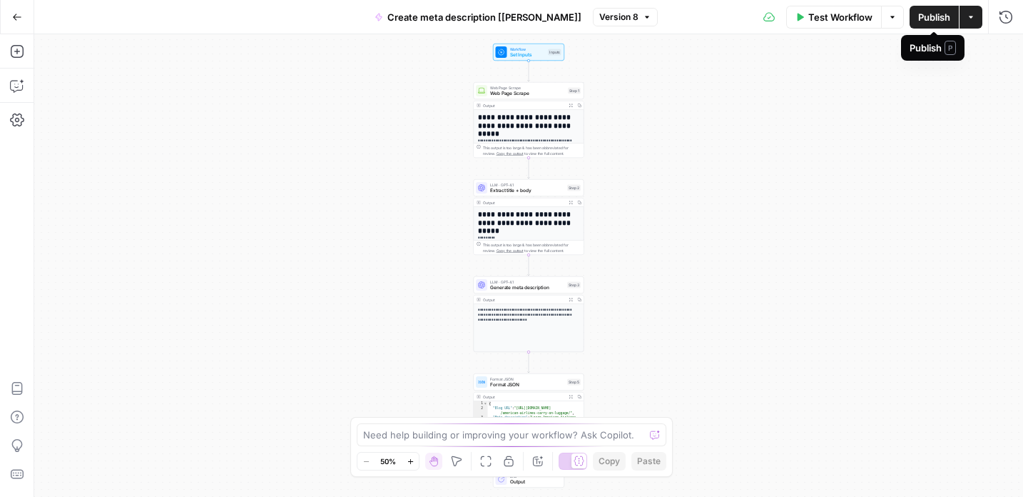
click at [940, 20] on span "Publish" at bounding box center [935, 17] width 32 height 14
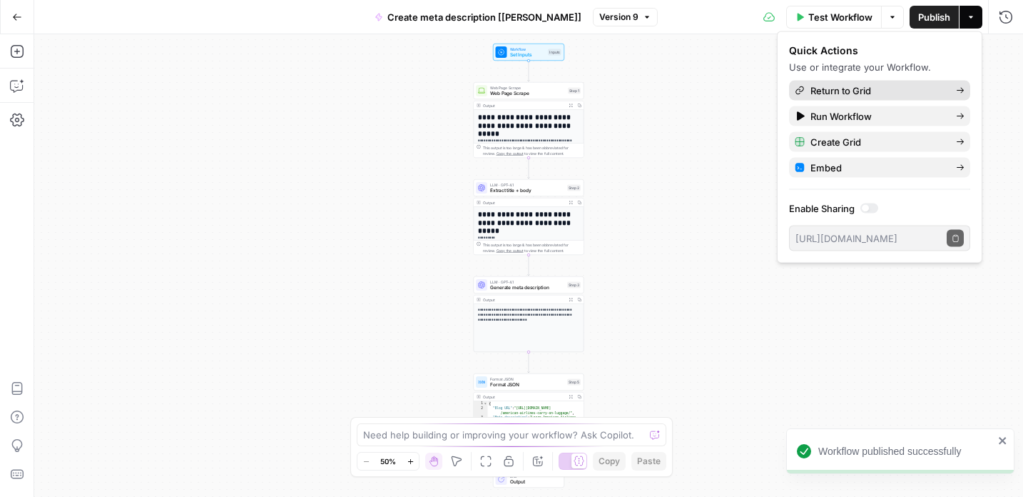
click at [962, 88] on icon "button" at bounding box center [960, 90] width 9 height 9
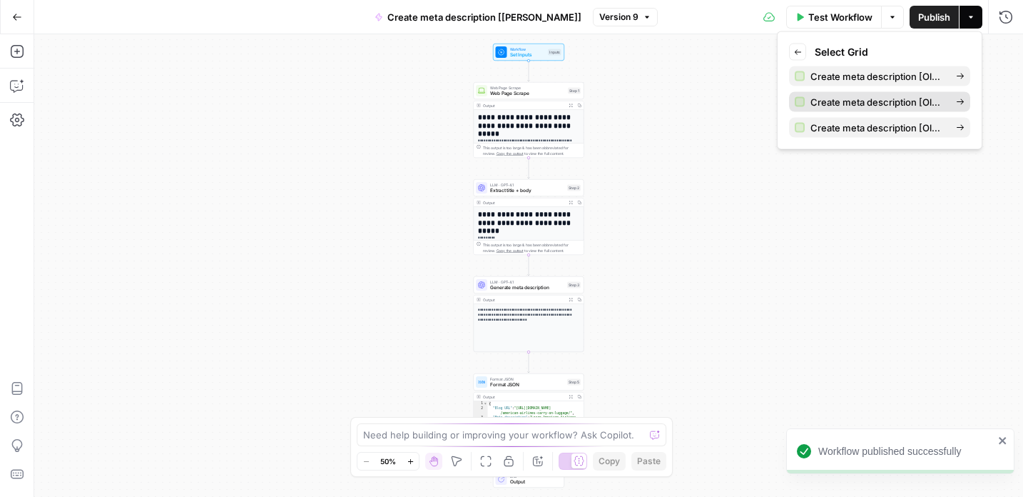
click at [922, 104] on span "Create meta description [Ola] Grid (1)" at bounding box center [878, 102] width 134 height 14
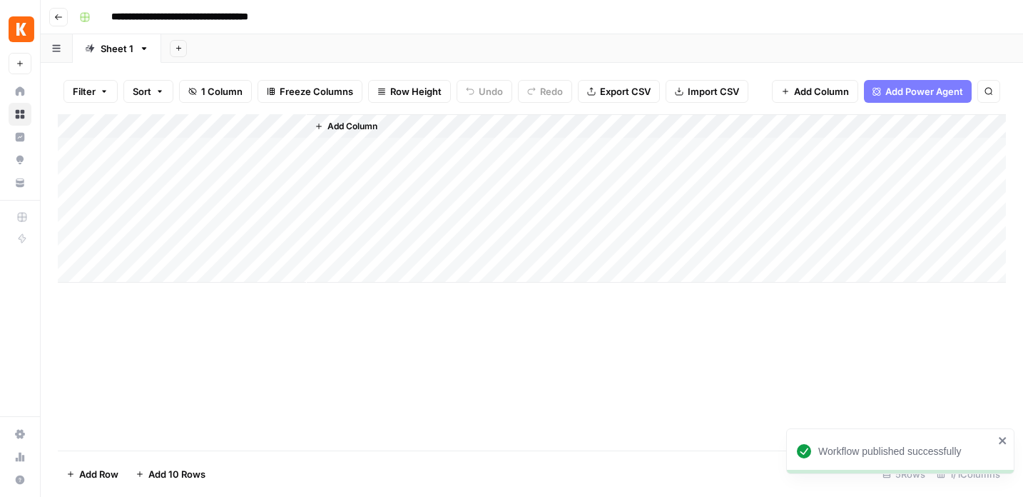
click at [54, 14] on icon "button" at bounding box center [58, 17] width 9 height 9
